Goal: Task Accomplishment & Management: Use online tool/utility

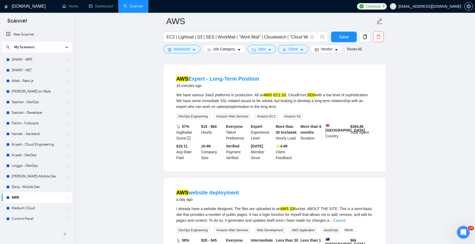
scroll to position [49, 0]
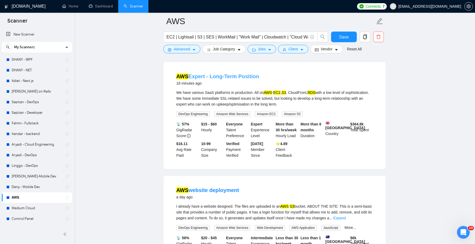
click at [233, 75] on link "AWS Expert - Long-Term Position" at bounding box center [217, 76] width 83 height 6
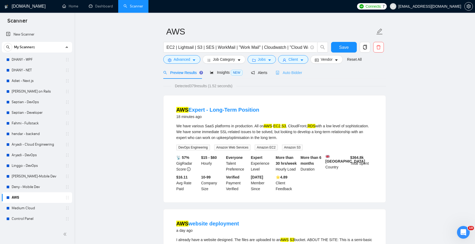
scroll to position [0, 0]
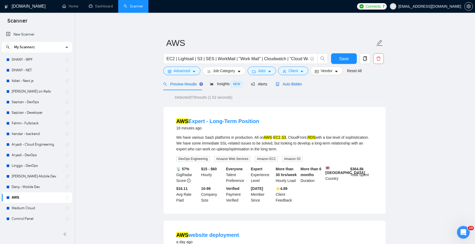
click at [294, 83] on span "Auto Bidder" at bounding box center [289, 84] width 26 height 4
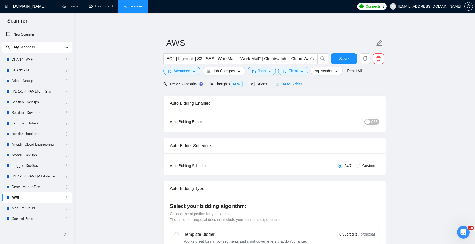
checkbox input "true"
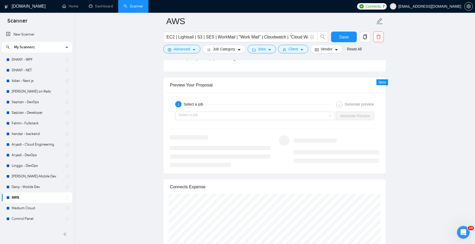
scroll to position [991, 0]
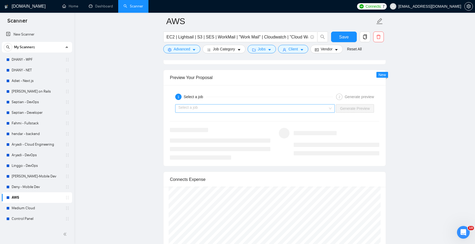
click at [323, 111] on input "search" at bounding box center [253, 108] width 150 height 8
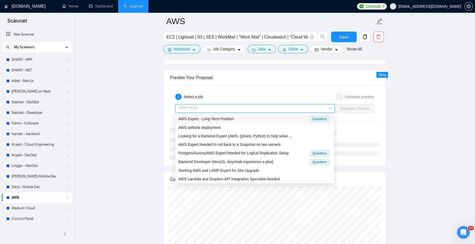
click at [292, 119] on div "AWS Expert - Long-Term Position" at bounding box center [244, 119] width 132 height 6
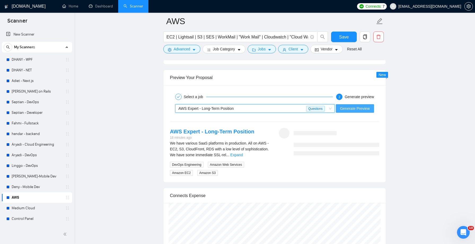
click at [347, 108] on span "Generate Preview" at bounding box center [355, 109] width 30 height 6
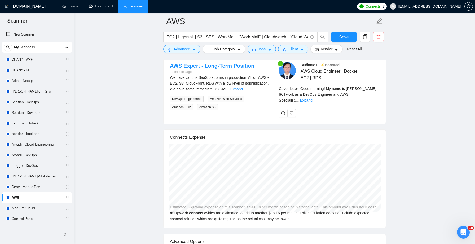
scroll to position [1058, 0]
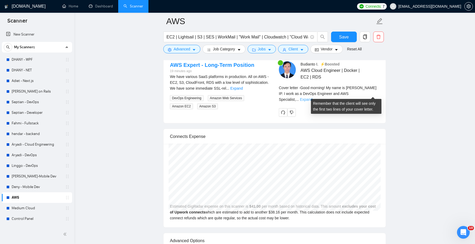
click at [312, 97] on link "Expand" at bounding box center [306, 99] width 12 height 4
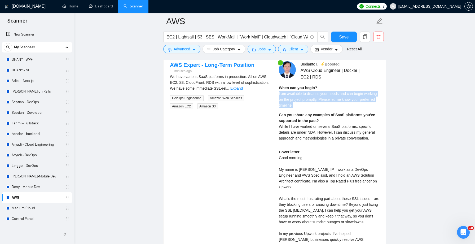
drag, startPoint x: 278, startPoint y: 94, endPoint x: 318, endPoint y: 107, distance: 41.6
click at [318, 107] on div "Budianto I . ⚡️Boosted AWS Cloud Engineer | Docker | EC2 | RDS When can you beg…" at bounding box center [329, 185] width 109 height 248
copy span "I am available to discuss your needs and can begin working on the project promp…"
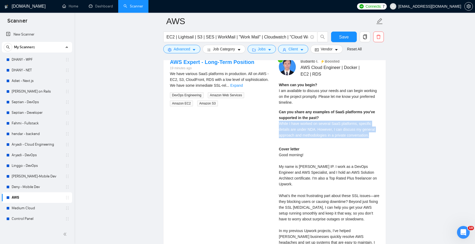
drag, startPoint x: 278, startPoint y: 123, endPoint x: 378, endPoint y: 139, distance: 100.9
click at [378, 139] on div "Budianto I . ⚡️Boosted AWS Cloud Engineer | Docker | EC2 | RDS When can you beg…" at bounding box center [329, 182] width 109 height 248
copy span "While I have worked on several SaaS platforms, specific details are under NDA. …"
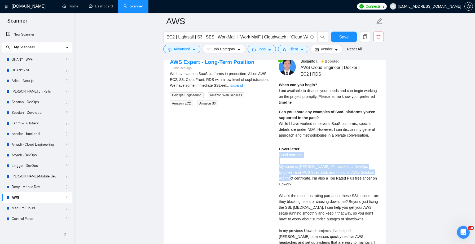
drag, startPoint x: 279, startPoint y: 155, endPoint x: 283, endPoint y: 177, distance: 22.6
click at [283, 177] on div "Cover letter Good morning! My name is [PERSON_NAME] IP. I work as a DevOps Engi…" at bounding box center [329, 219] width 100 height 146
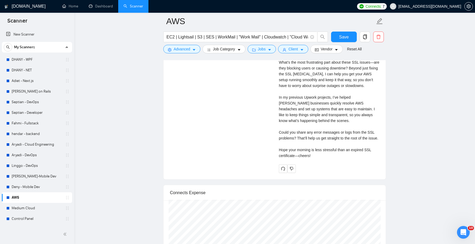
scroll to position [1196, 0]
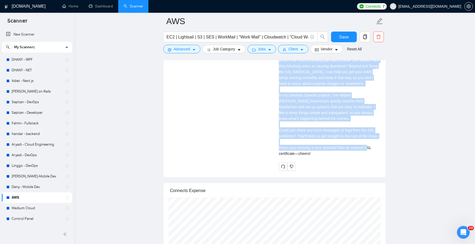
click at [332, 160] on div "Cover letter Good morning! My name is [PERSON_NAME] IP. I work as a DevOps Engi…" at bounding box center [329, 86] width 100 height 150
copy div "Good morning! My name is [PERSON_NAME] IP. I work as a DevOps Engineer and AWS …"
